Goal: Contribute content: Contribute content

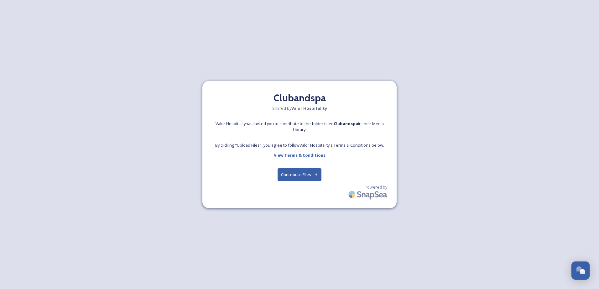
click at [297, 176] on button "Contribute Files" at bounding box center [299, 174] width 44 height 13
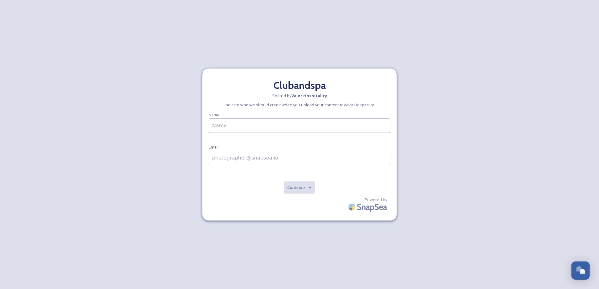
click at [237, 129] on input at bounding box center [300, 126] width 182 height 14
click at [227, 125] on input "[PERSON_NAME]" at bounding box center [300, 126] width 182 height 14
type input "[PERSON_NAME]"
click at [227, 158] on input at bounding box center [300, 158] width 182 height 14
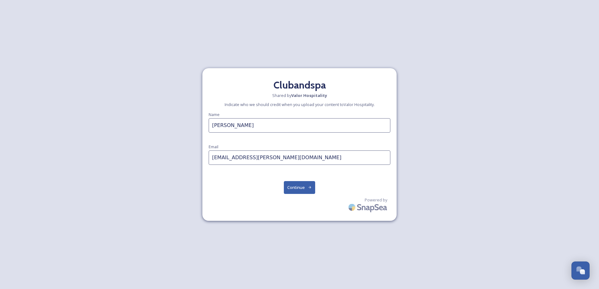
type input "[EMAIL_ADDRESS][PERSON_NAME][DOMAIN_NAME]"
click at [294, 187] on button "Continue" at bounding box center [300, 187] width 32 height 13
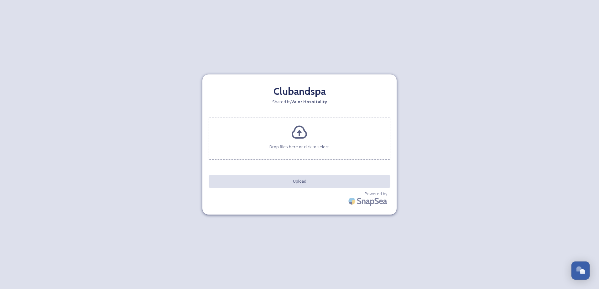
click at [300, 131] on icon at bounding box center [299, 132] width 15 height 13
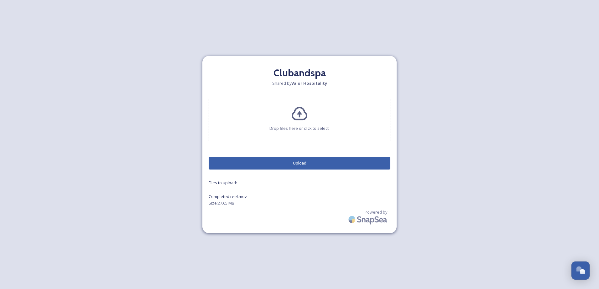
click at [296, 118] on icon at bounding box center [299, 114] width 17 height 17
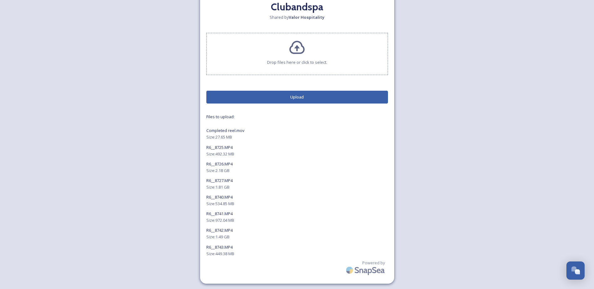
scroll to position [17, 0]
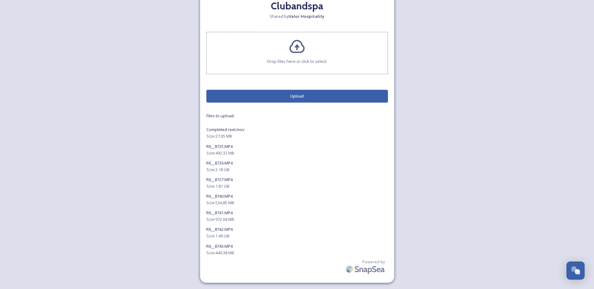
click at [292, 96] on button "Upload" at bounding box center [297, 96] width 182 height 13
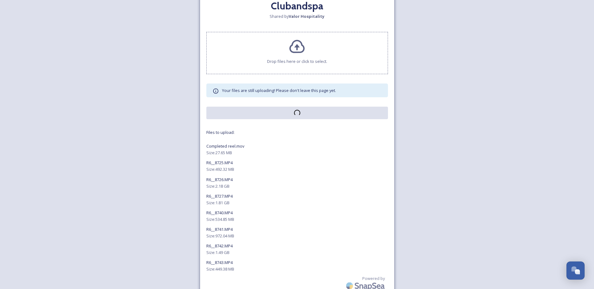
scroll to position [0, 0]
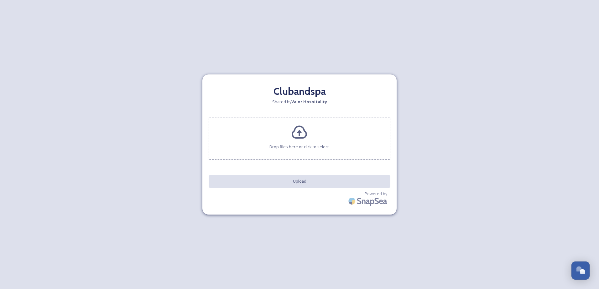
click at [299, 135] on icon at bounding box center [299, 132] width 15 height 13
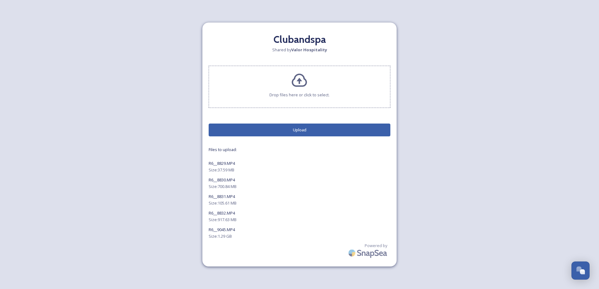
click at [297, 85] on icon at bounding box center [299, 80] width 17 height 17
click at [303, 129] on button "Upload" at bounding box center [300, 130] width 182 height 13
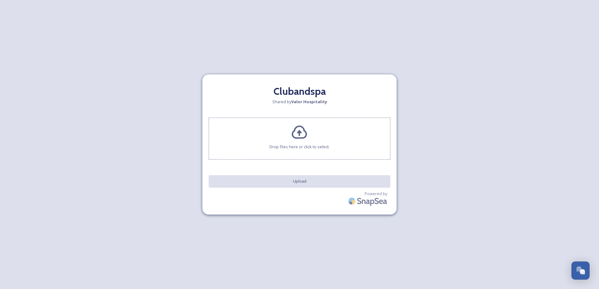
click at [303, 138] on icon at bounding box center [299, 132] width 15 height 13
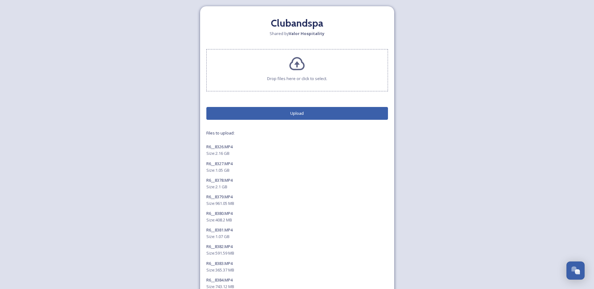
click at [295, 116] on button "Upload" at bounding box center [297, 113] width 182 height 13
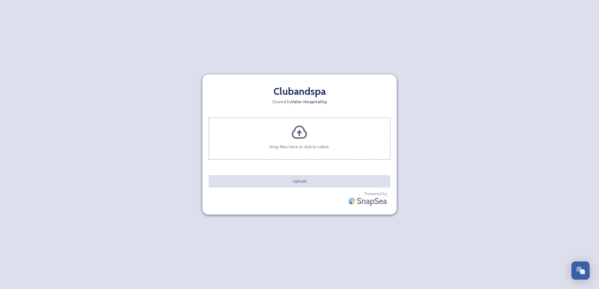
click at [298, 133] on icon at bounding box center [299, 132] width 17 height 17
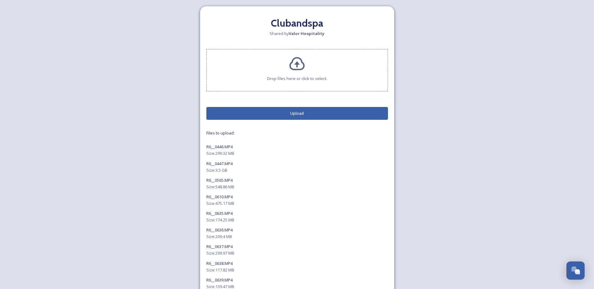
click at [287, 114] on button "Upload" at bounding box center [297, 113] width 182 height 13
